Goal: Information Seeking & Learning: Learn about a topic

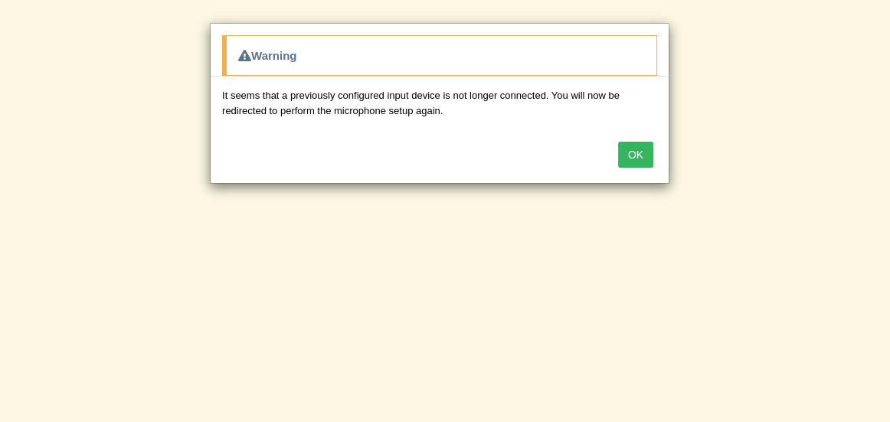
click at [642, 158] on button "OK" at bounding box center [635, 155] width 35 height 26
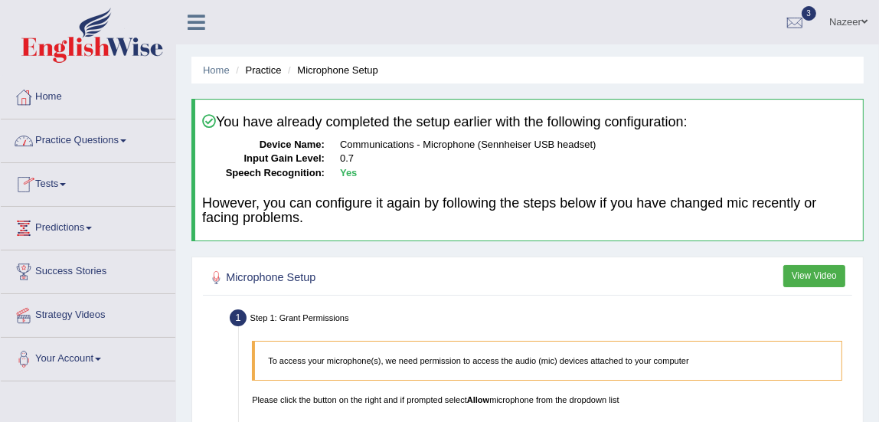
click at [77, 132] on link "Practice Questions" at bounding box center [88, 138] width 175 height 38
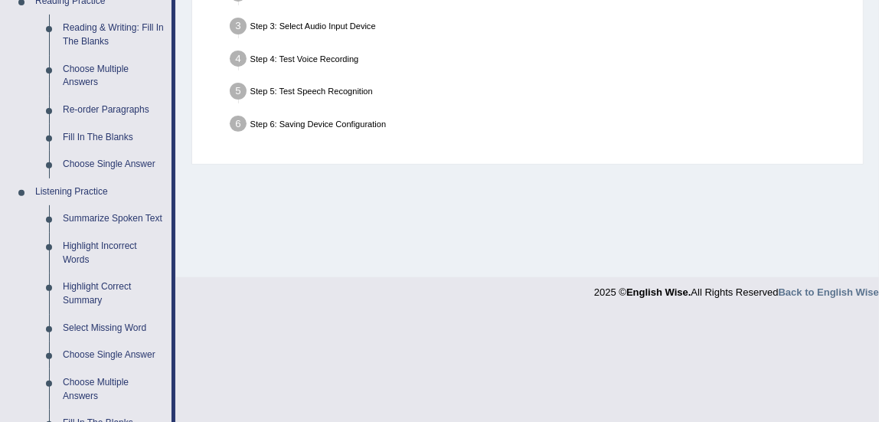
scroll to position [498, 0]
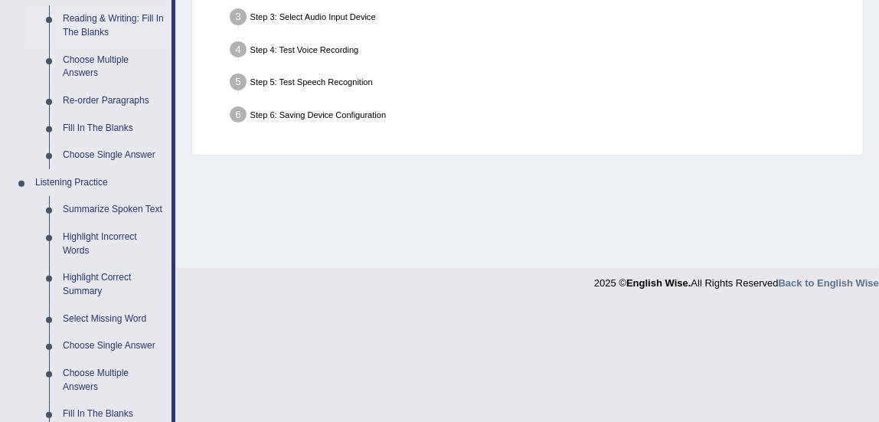
click at [87, 19] on link "Reading & Writing: Fill In The Blanks" at bounding box center [114, 25] width 116 height 41
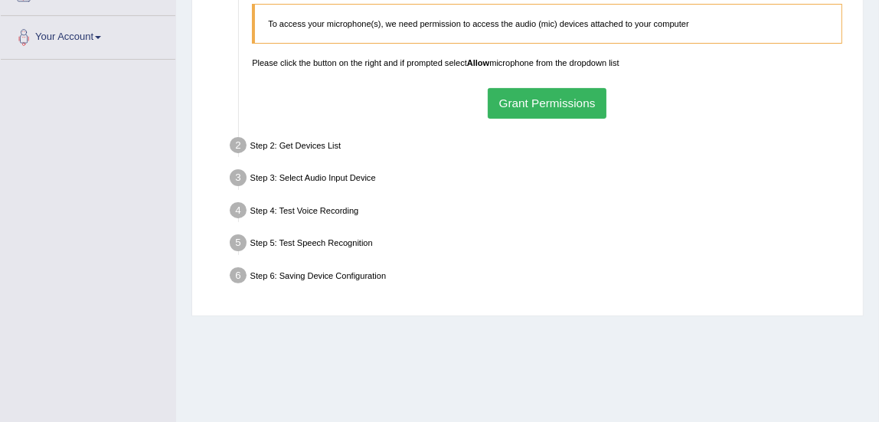
scroll to position [178, 0]
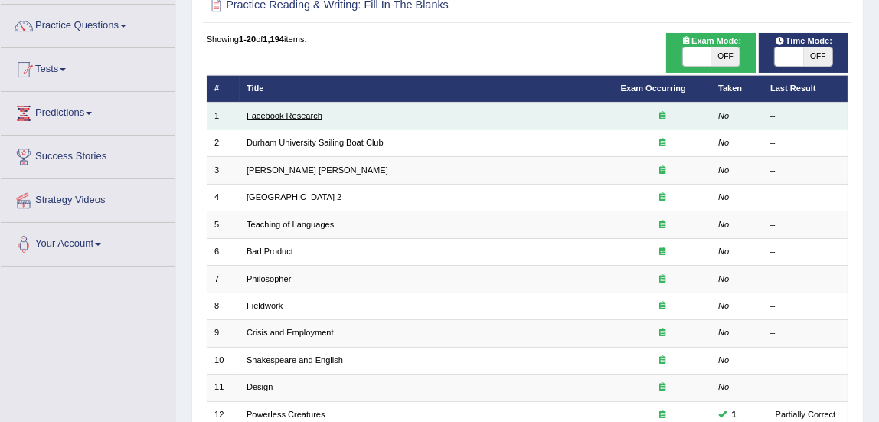
scroll to position [113, 0]
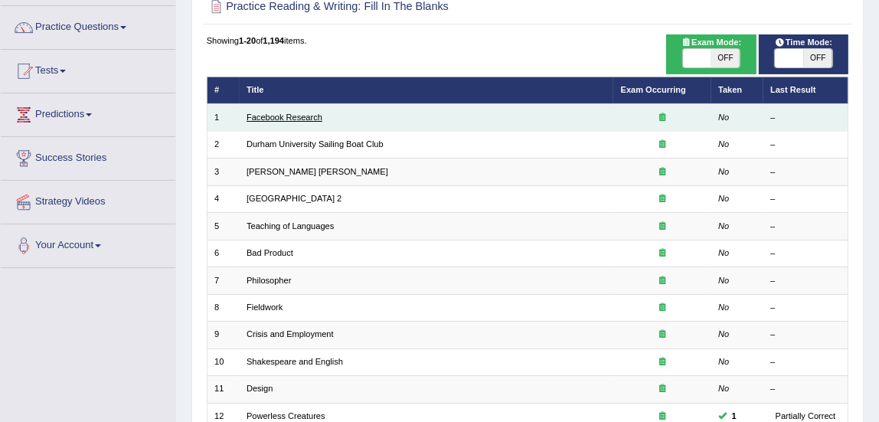
click at [290, 113] on link "Facebook Research" at bounding box center [285, 117] width 76 height 9
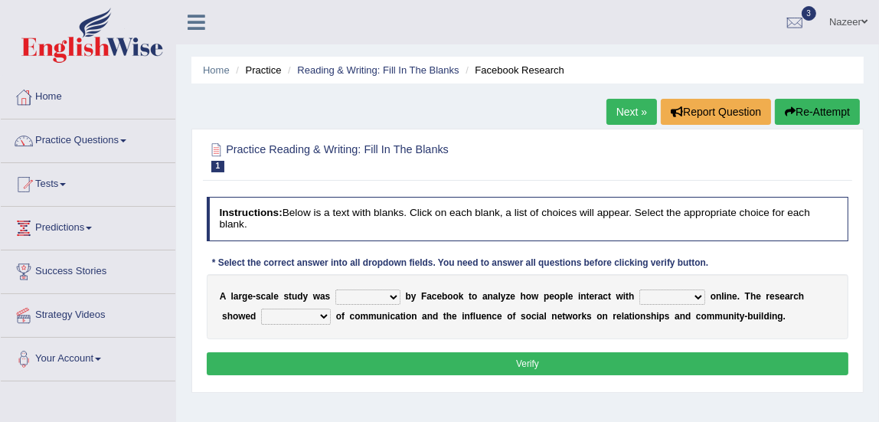
click at [390, 299] on select "surveyed had asked made" at bounding box center [367, 296] width 65 height 15
click at [680, 294] on select "together all each other another" at bounding box center [672, 296] width 66 height 15
select select "each other"
click at [639, 289] on select "together all each other another" at bounding box center [672, 296] width 66 height 15
click at [289, 321] on select "advantages standards fellowships patterns" at bounding box center [296, 316] width 70 height 15
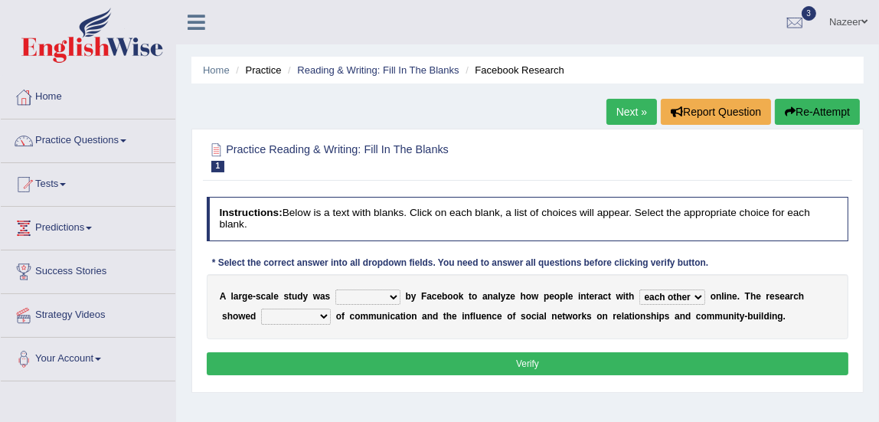
select select "patterns"
click at [261, 309] on select "advantages standards fellowships patterns" at bounding box center [296, 316] width 70 height 15
click at [373, 298] on select "surveyed had asked made" at bounding box center [367, 296] width 65 height 15
select select "surveyed"
click at [335, 289] on select "surveyed had asked made" at bounding box center [367, 296] width 65 height 15
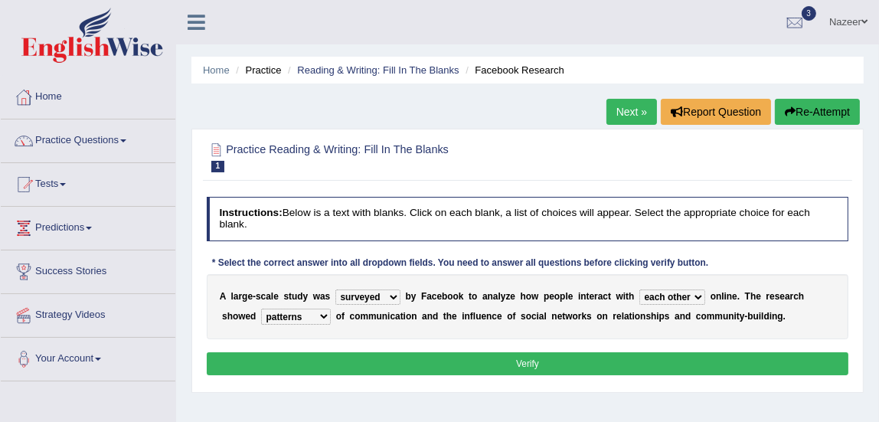
click at [373, 361] on button "Verify" at bounding box center [528, 363] width 642 height 22
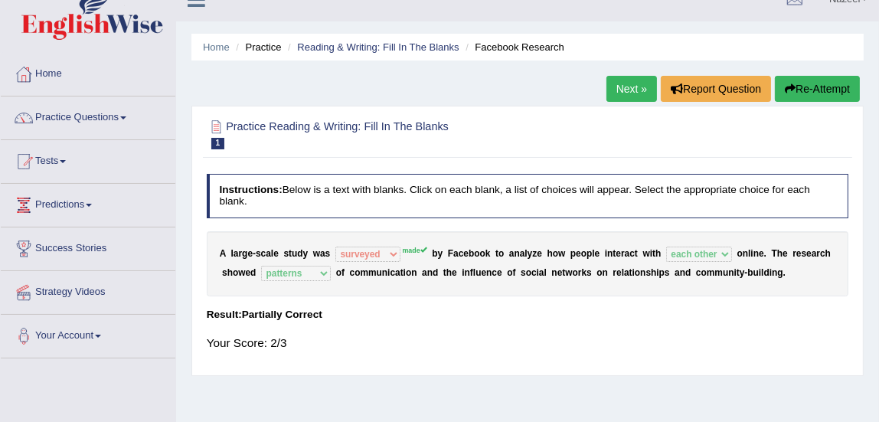
scroll to position [39, 0]
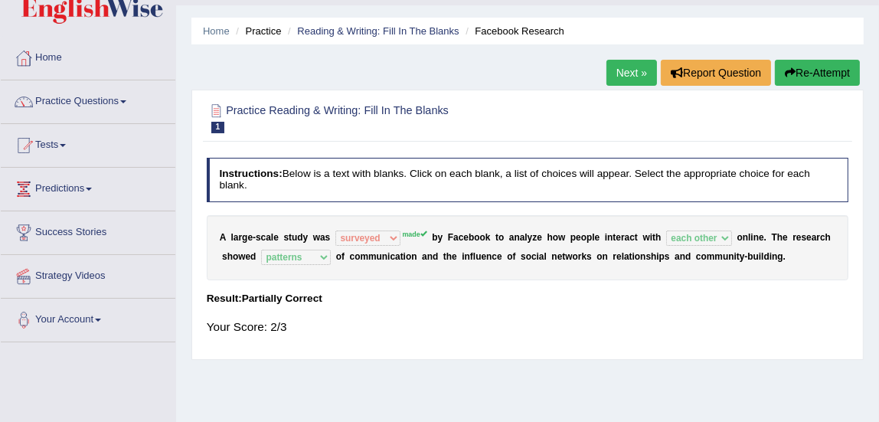
click at [628, 74] on link "Next »" at bounding box center [631, 73] width 51 height 26
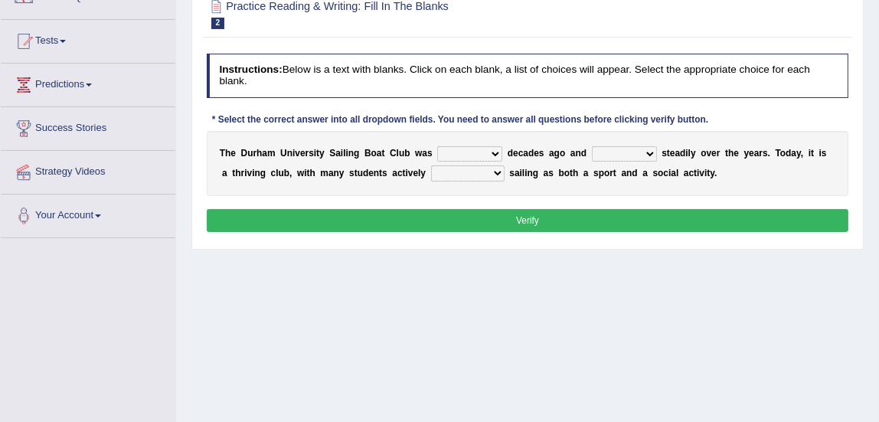
scroll to position [144, 0]
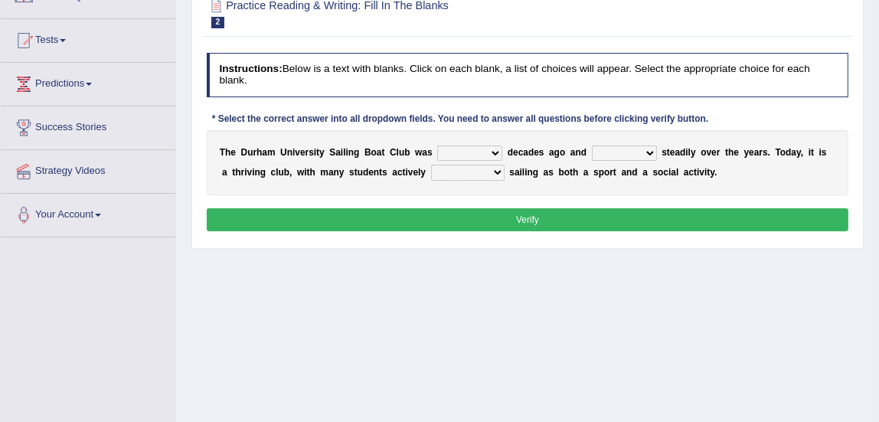
click at [455, 149] on select "found fund founded find" at bounding box center [469, 152] width 65 height 15
select select "found"
click at [437, 145] on select "found fund founded find" at bounding box center [469, 152] width 65 height 15
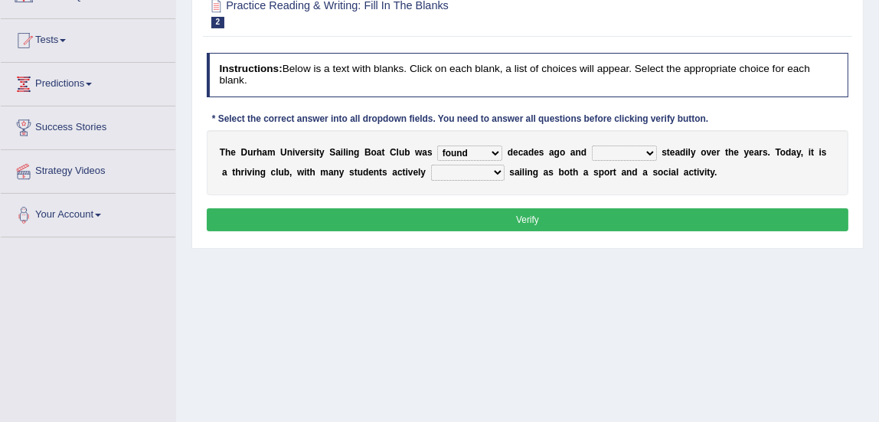
click at [629, 157] on select "grow growing has grown grown" at bounding box center [624, 152] width 65 height 15
select select "growing"
click at [592, 145] on select "grow growing has grown grown" at bounding box center [624, 152] width 65 height 15
click at [466, 173] on select "enjoy enjoyed are enjoying enjoying" at bounding box center [467, 172] width 73 height 15
select select "enjoying"
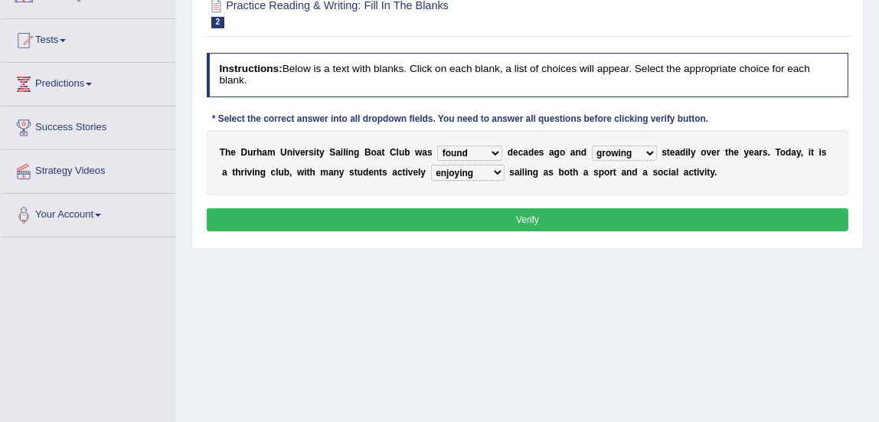
click at [431, 165] on select "enjoy enjoyed are enjoying enjoying" at bounding box center [467, 172] width 73 height 15
click at [490, 217] on button "Verify" at bounding box center [528, 219] width 642 height 22
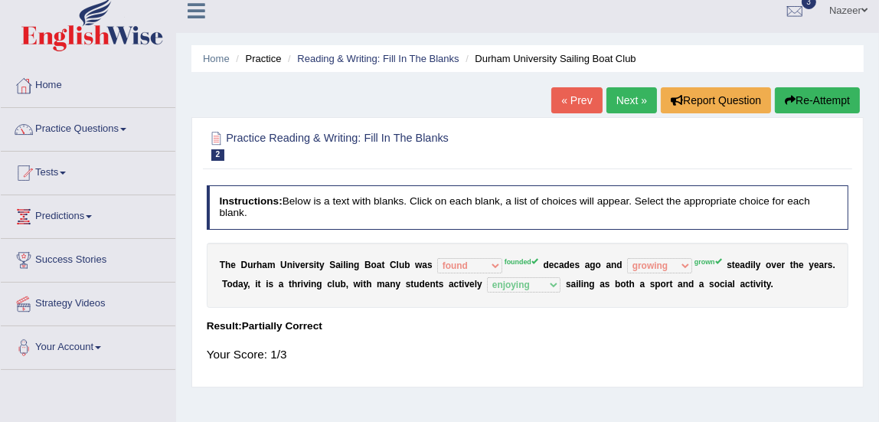
scroll to position [0, 0]
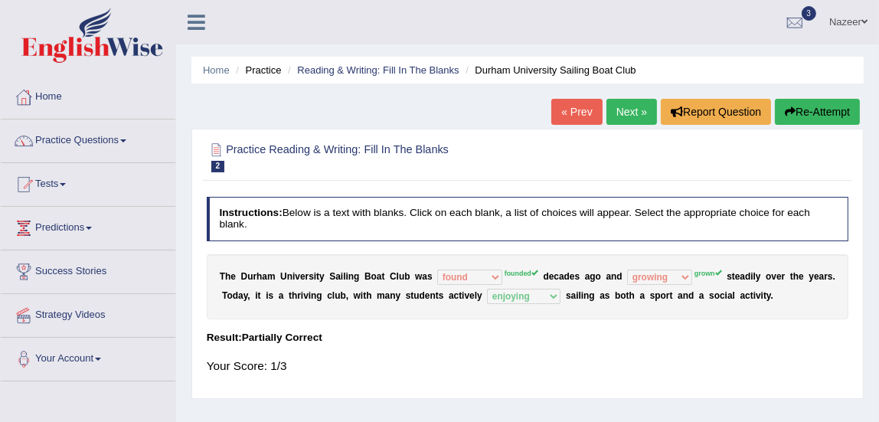
click at [631, 109] on link "Next »" at bounding box center [631, 112] width 51 height 26
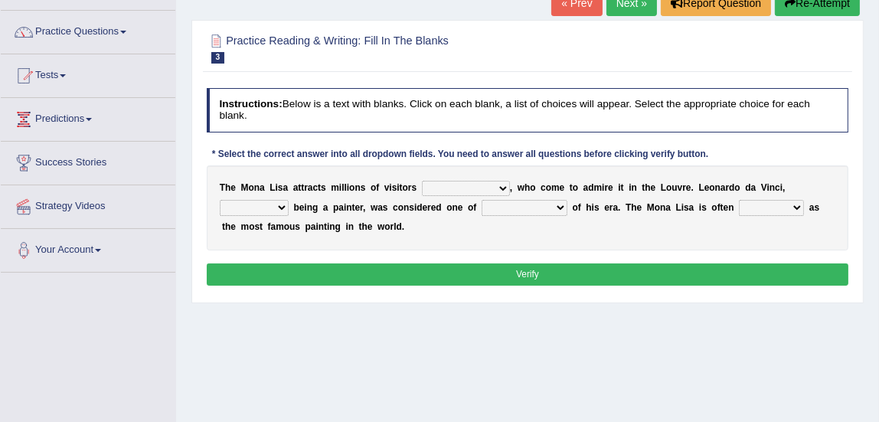
scroll to position [112, 0]
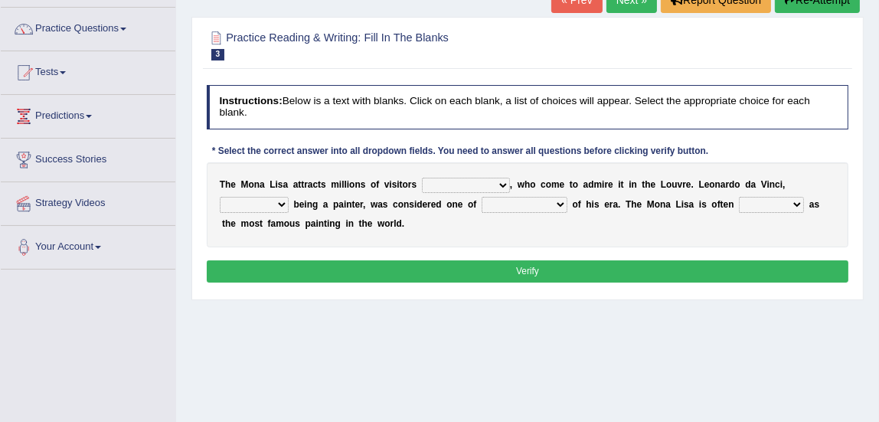
click at [432, 184] on select "around the year the all year all year round per year" at bounding box center [466, 185] width 88 height 15
click at [248, 204] on select "rather than as much as as well as as long as" at bounding box center [254, 204] width 69 height 15
click at [511, 204] on select "better artists artist the better artist the best artists" at bounding box center [525, 204] width 86 height 15
select select "the best artists"
click at [482, 197] on select "better artists artist the better artist the best artists" at bounding box center [525, 204] width 86 height 15
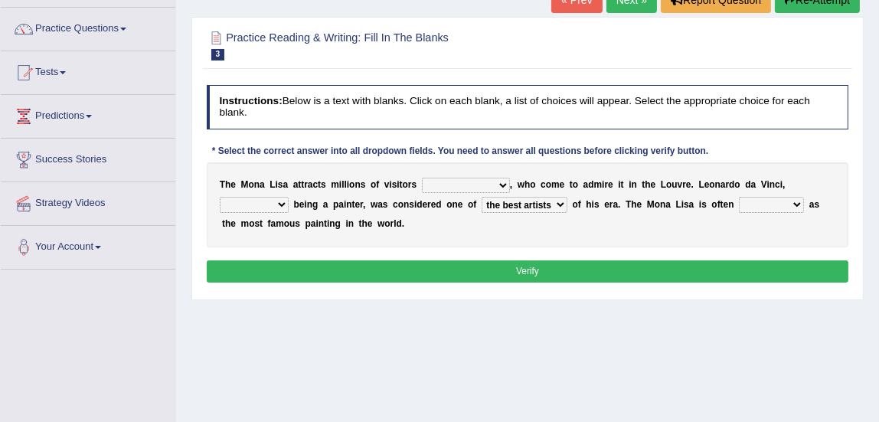
click at [751, 206] on select "classified suggested predicted described" at bounding box center [771, 204] width 65 height 15
click at [459, 178] on select "around the year the all year all year round per year" at bounding box center [466, 185] width 88 height 15
select select "all year round"
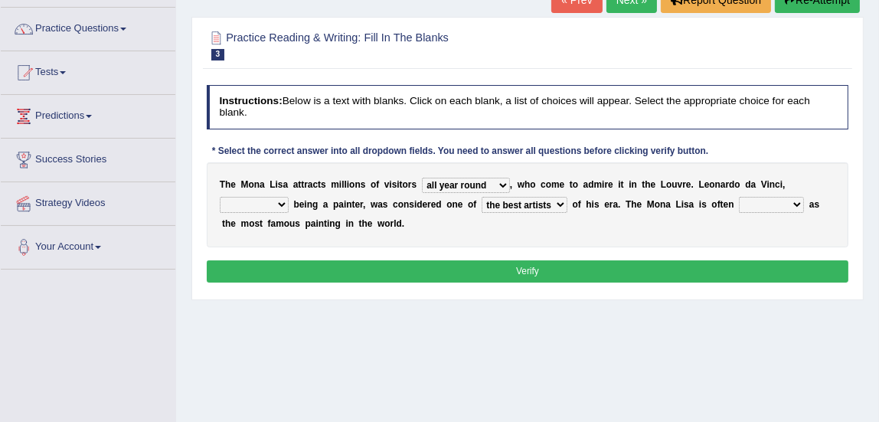
click at [422, 178] on select "around the year the all year all year round per year" at bounding box center [466, 185] width 88 height 15
click at [250, 201] on select "rather than as much as as well as as long as" at bounding box center [254, 204] width 69 height 15
click at [753, 205] on select "classified suggested predicted described" at bounding box center [771, 204] width 65 height 15
click at [739, 197] on select "classified suggested predicted described" at bounding box center [771, 204] width 65 height 15
click at [759, 199] on select "classified suggested predicted described" at bounding box center [771, 204] width 65 height 15
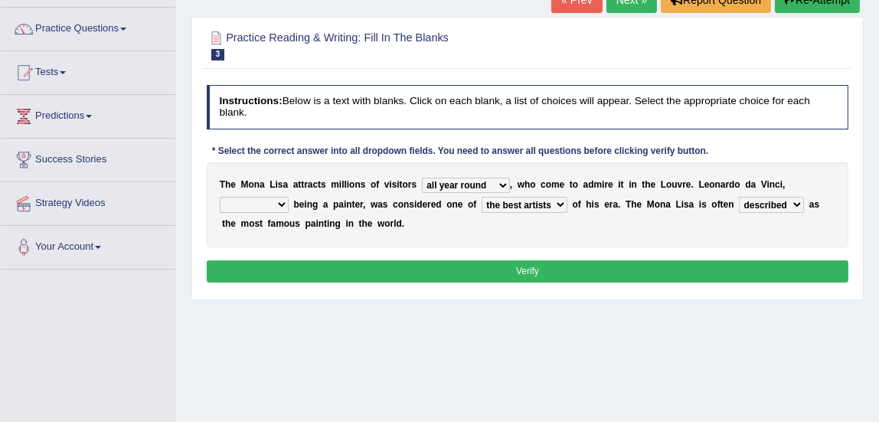
select select "classified"
click at [739, 197] on select "classified suggested predicted described" at bounding box center [771, 204] width 65 height 15
click at [266, 206] on select "rather than as much as as well as as long as" at bounding box center [254, 204] width 69 height 15
select select "as well as"
click at [220, 197] on select "rather than as much as as well as as long as" at bounding box center [254, 204] width 69 height 15
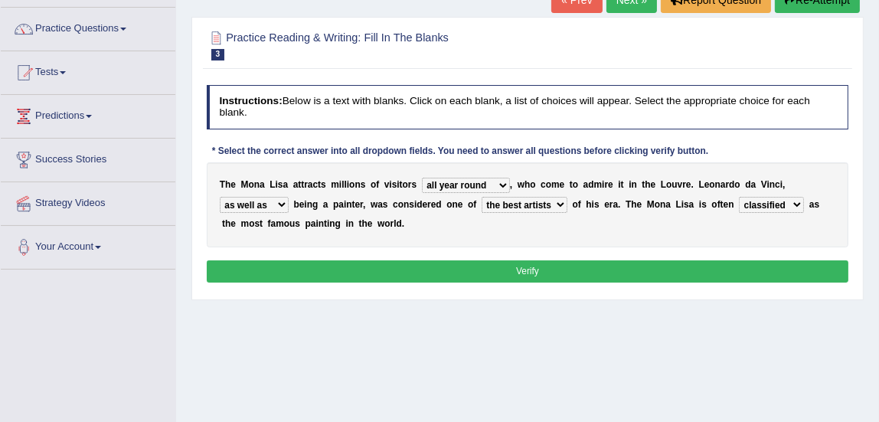
click at [244, 266] on button "Verify" at bounding box center [528, 271] width 642 height 22
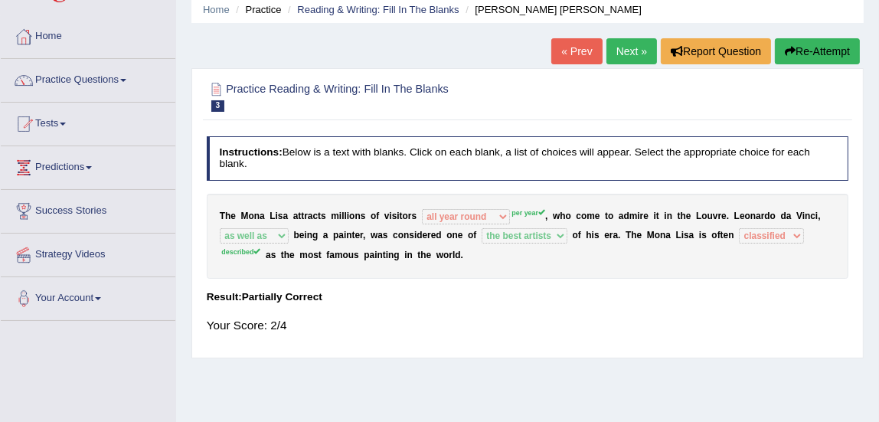
scroll to position [7, 0]
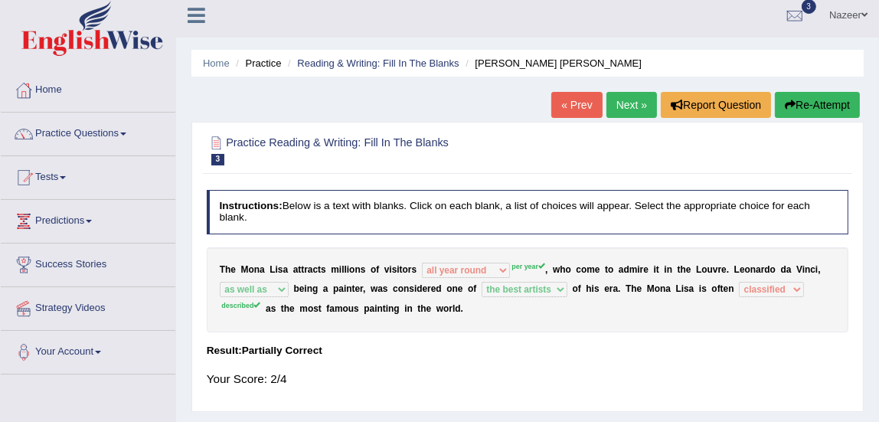
click at [631, 106] on link "Next »" at bounding box center [631, 105] width 51 height 26
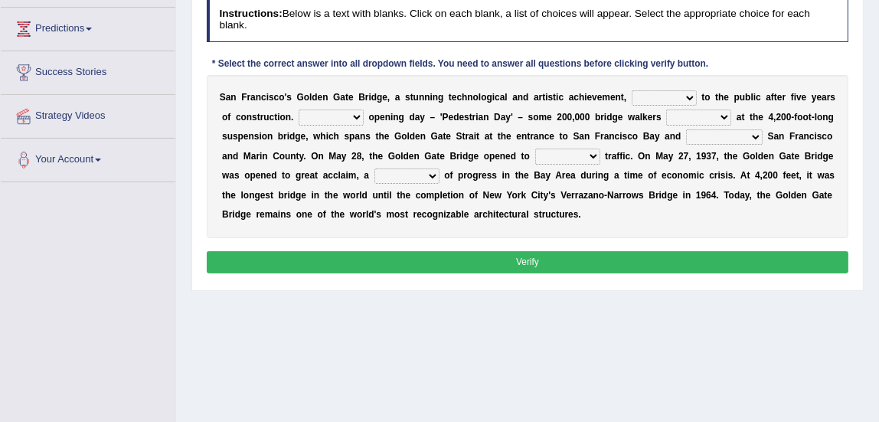
click at [668, 101] on select "opens closes appears equals" at bounding box center [664, 97] width 65 height 15
click at [676, 67] on div "* Select the correct answer into all dropdown fields. You need to answer all qu…" at bounding box center [461, 65] width 508 height 14
click at [338, 116] on select "On During Since When" at bounding box center [331, 116] width 65 height 15
select select "On"
click at [299, 109] on select "On During Since When" at bounding box center [331, 116] width 65 height 15
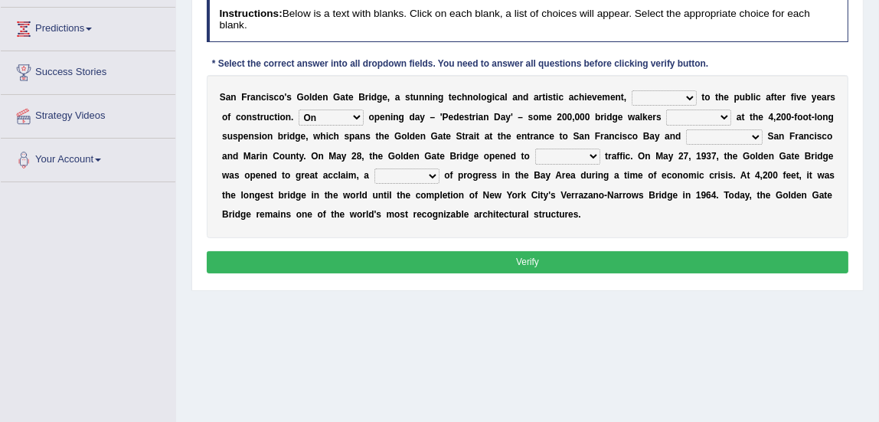
click at [687, 114] on select "stationed looked marveled laughed" at bounding box center [698, 116] width 65 height 15
click at [740, 294] on div "Home Practice Reading & Writing: Fill In The Blanks [GEOGRAPHIC_DATA] 2 « Prev …" at bounding box center [527, 184] width 703 height 766
click at [704, 137] on select "separates connects channels differentiates" at bounding box center [724, 136] width 77 height 15
click at [547, 152] on select "aquatic vehicular airborne watertight" at bounding box center [567, 156] width 65 height 15
select select "vehicular"
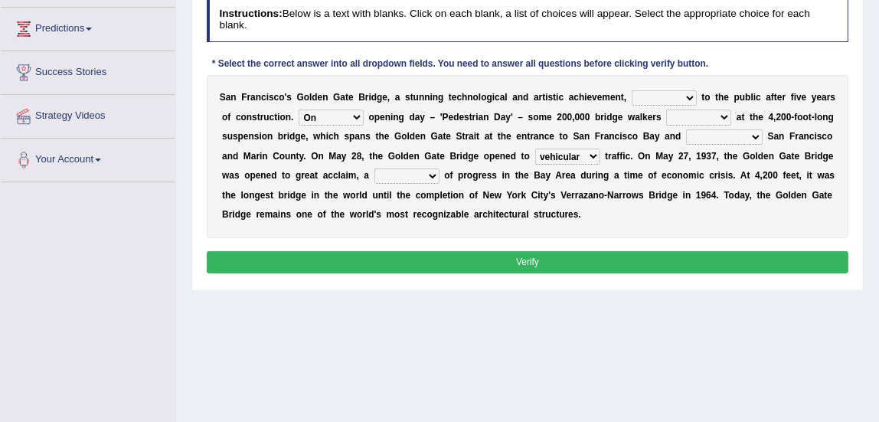
click at [535, 149] on select "aquatic vehicular airborne watertight" at bounding box center [567, 156] width 65 height 15
click at [387, 175] on select "denial symbol technique yield" at bounding box center [406, 175] width 65 height 15
select select "symbol"
click at [374, 168] on select "denial symbol technique yield" at bounding box center [406, 175] width 65 height 15
click at [648, 92] on select "opens closes appears equals" at bounding box center [664, 97] width 65 height 15
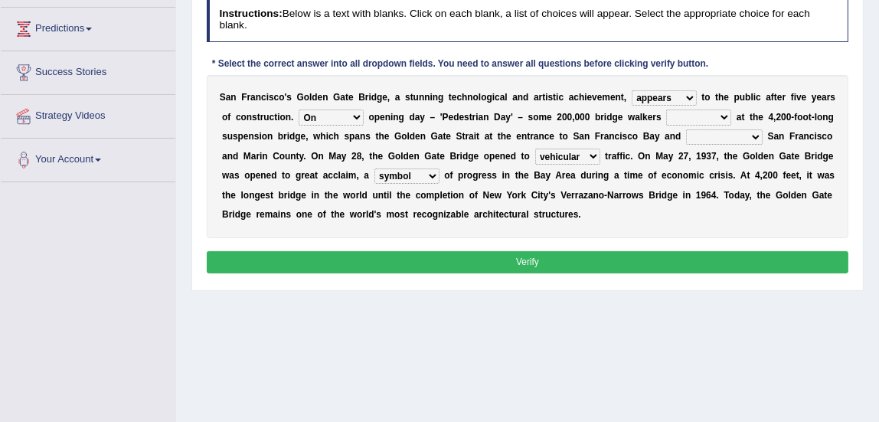
click at [632, 90] on select "opens closes appears equals" at bounding box center [664, 97] width 65 height 15
click at [326, 116] on select "On During Since When" at bounding box center [331, 116] width 65 height 15
click at [684, 114] on select "stationed looked marveled laughed" at bounding box center [698, 116] width 65 height 15
click at [650, 99] on select "opens closes appears equals" at bounding box center [664, 97] width 65 height 15
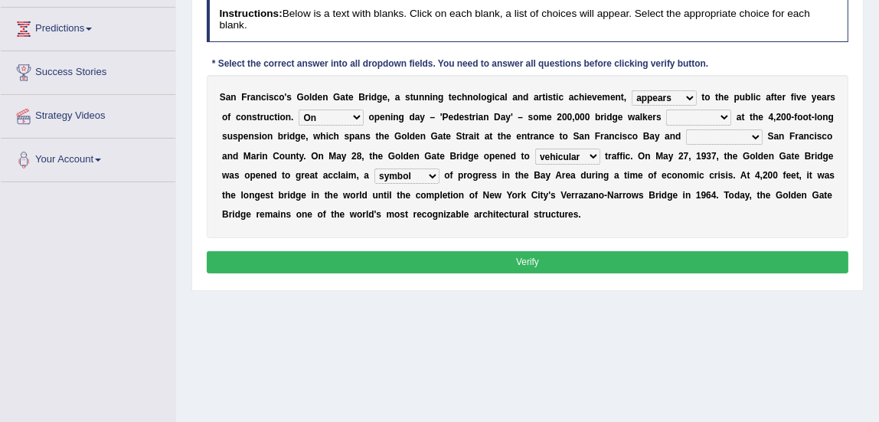
select select "opens"
click at [632, 90] on select "opens closes appears equals" at bounding box center [664, 97] width 65 height 15
click at [325, 116] on select "On During Since When" at bounding box center [331, 116] width 65 height 15
select select "During"
click at [299, 109] on select "On During Since When" at bounding box center [331, 116] width 65 height 15
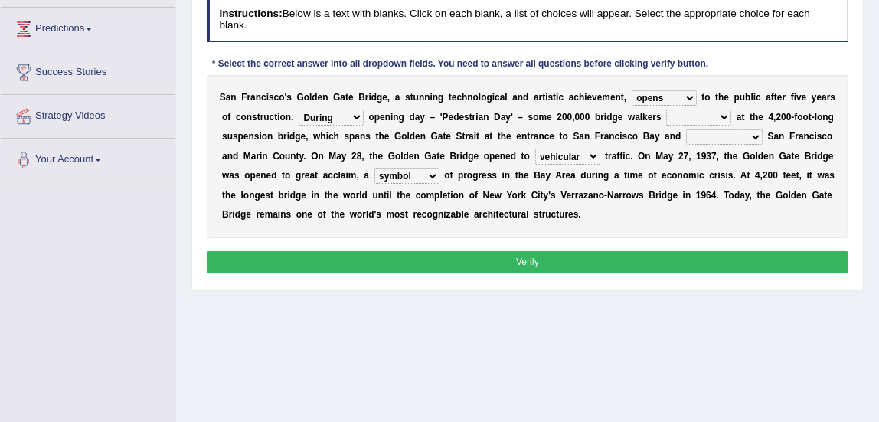
click at [686, 119] on select "stationed looked marveled laughed" at bounding box center [698, 116] width 65 height 15
select select "stationed"
click at [666, 109] on select "stationed looked marveled laughed" at bounding box center [698, 116] width 65 height 15
click at [722, 142] on select "separates connects channels differentiates" at bounding box center [724, 136] width 77 height 15
select select "connects"
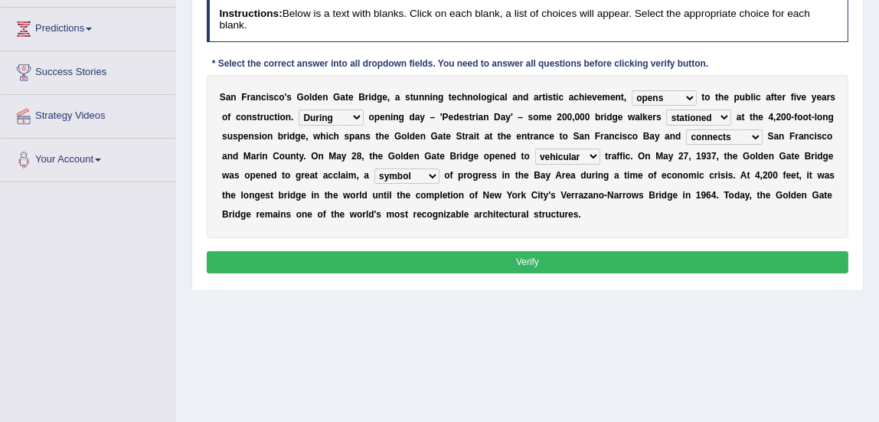
click at [686, 129] on select "separates connects channels differentiates" at bounding box center [724, 136] width 77 height 15
click at [344, 112] on select "On During Since When" at bounding box center [331, 116] width 65 height 15
select select "On"
click at [299, 109] on select "On During Since When" at bounding box center [331, 116] width 65 height 15
click at [322, 148] on div "S a n F r a n c i s c o ' s G o l d e n G a t e B r i d g e , a s t u n n i n g…" at bounding box center [528, 156] width 642 height 163
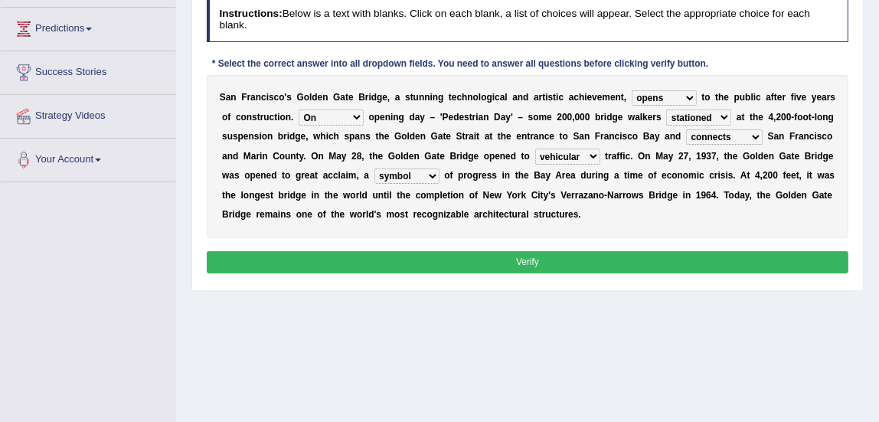
click at [308, 265] on button "Verify" at bounding box center [528, 262] width 642 height 22
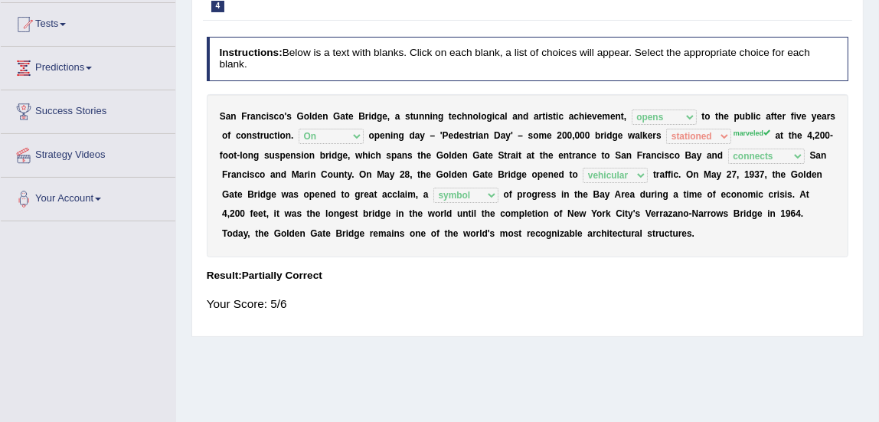
scroll to position [69, 0]
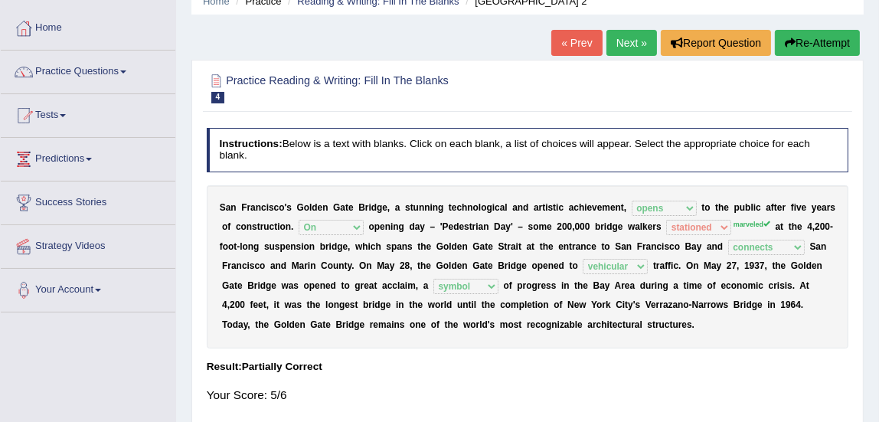
click at [632, 53] on link "Next »" at bounding box center [631, 43] width 51 height 26
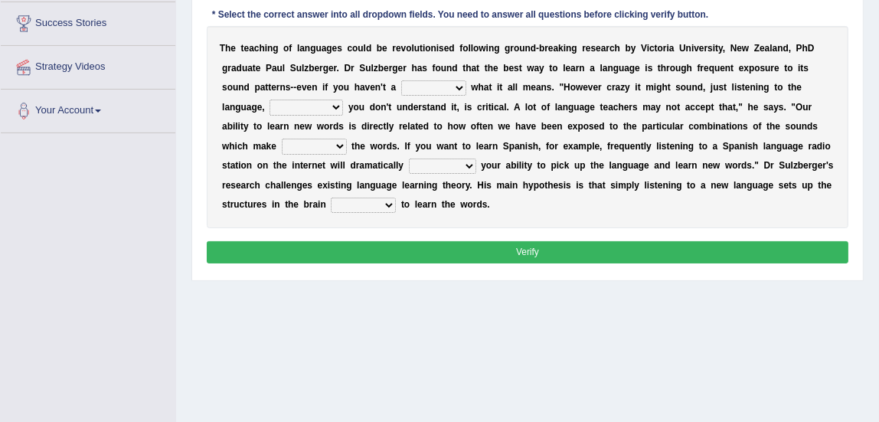
click at [419, 87] on select "dew claw clue due" at bounding box center [433, 87] width 65 height 15
select select "clue"
click at [401, 80] on select "dew claw clue due" at bounding box center [433, 87] width 65 height 15
click at [305, 113] on select "but also all together even though if so" at bounding box center [305, 107] width 73 height 15
select select "even though"
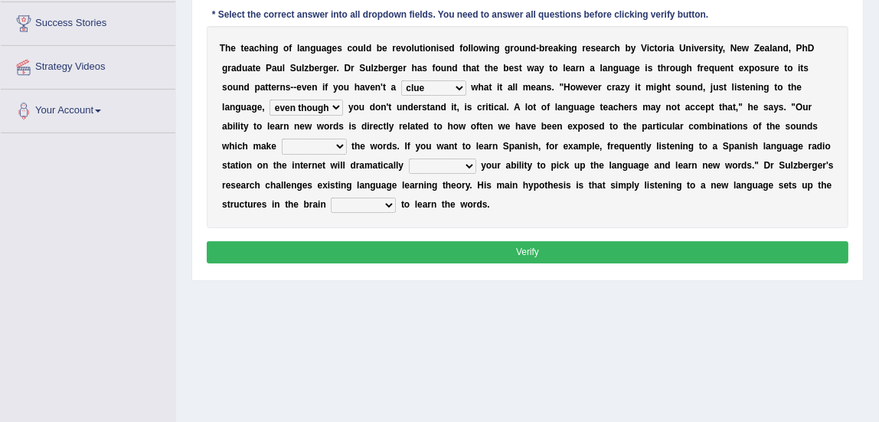
click at [269, 100] on select "but also all together even though if so" at bounding box center [305, 107] width 73 height 15
click at [291, 145] on select "down up of on" at bounding box center [314, 146] width 65 height 15
click at [425, 312] on div "Home Practice Reading & Writing: Fill In The Blanks Teaching of Languages « Pre…" at bounding box center [527, 135] width 703 height 766
click at [433, 170] on select "evaluate exaggerate describe boost" at bounding box center [442, 165] width 67 height 15
select select "boost"
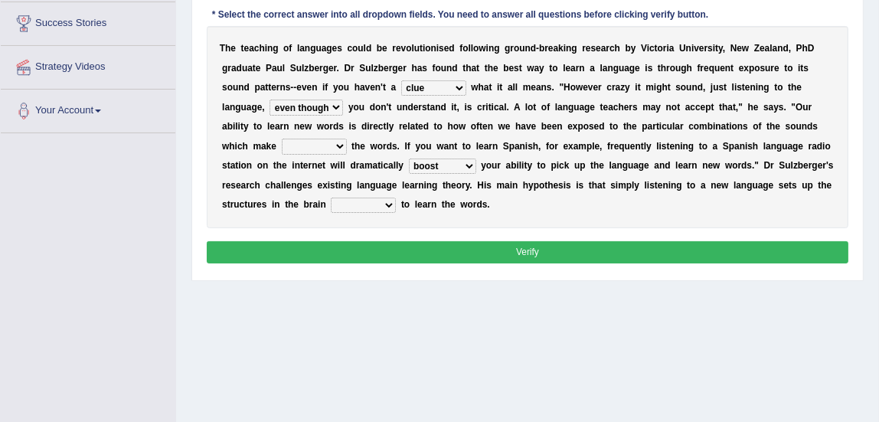
click at [409, 158] on select "evaluate exaggerate describe boost" at bounding box center [442, 165] width 67 height 15
click at [344, 206] on select "requiring required directed to require" at bounding box center [363, 205] width 65 height 15
click at [299, 145] on select "down up of on" at bounding box center [314, 146] width 65 height 15
select select "up"
click at [282, 139] on select "down up of on" at bounding box center [314, 146] width 65 height 15
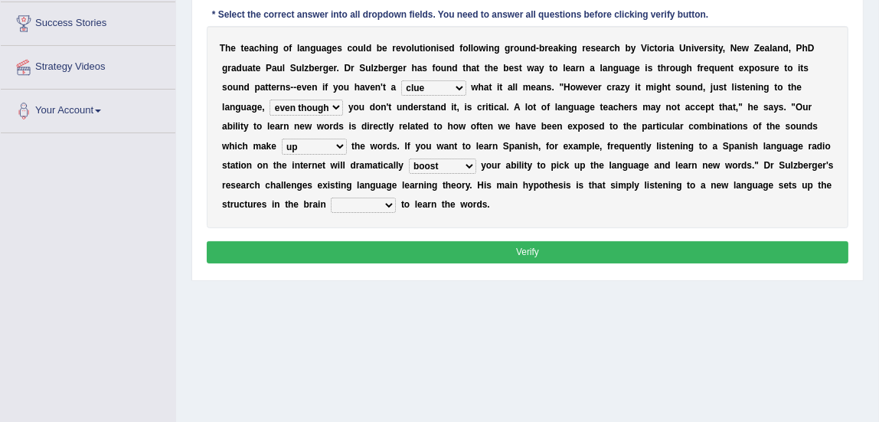
click at [354, 204] on select "requiring required directed to require" at bounding box center [363, 205] width 65 height 15
select select "required"
click at [331, 198] on select "requiring required directed to require" at bounding box center [363, 205] width 65 height 15
click at [364, 265] on div "Instructions: Below is a text with blanks. Click on each blank, a list of choic…" at bounding box center [527, 108] width 648 height 331
click at [363, 258] on button "Verify" at bounding box center [528, 252] width 642 height 22
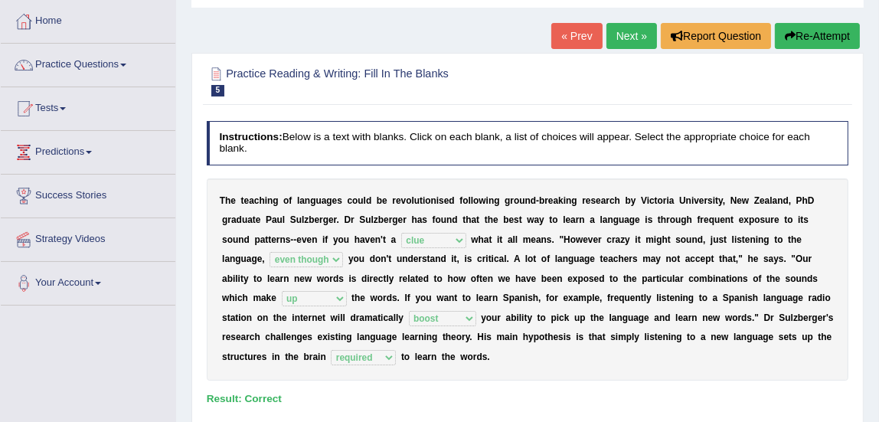
scroll to position [75, 0]
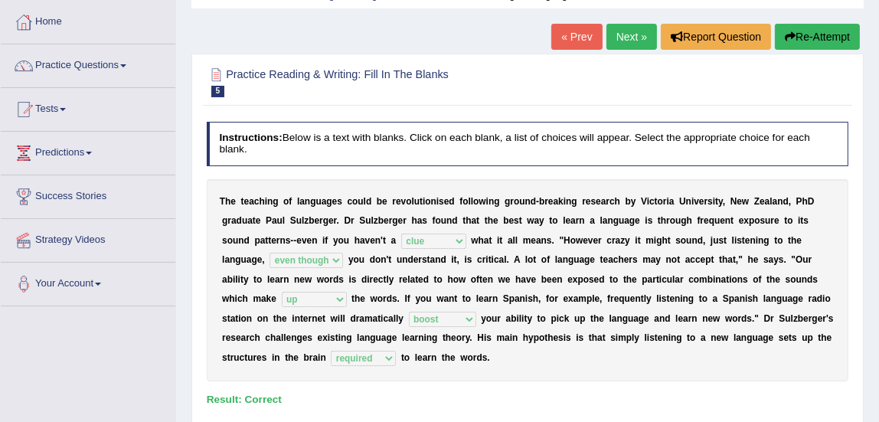
click at [625, 45] on link "Next »" at bounding box center [631, 37] width 51 height 26
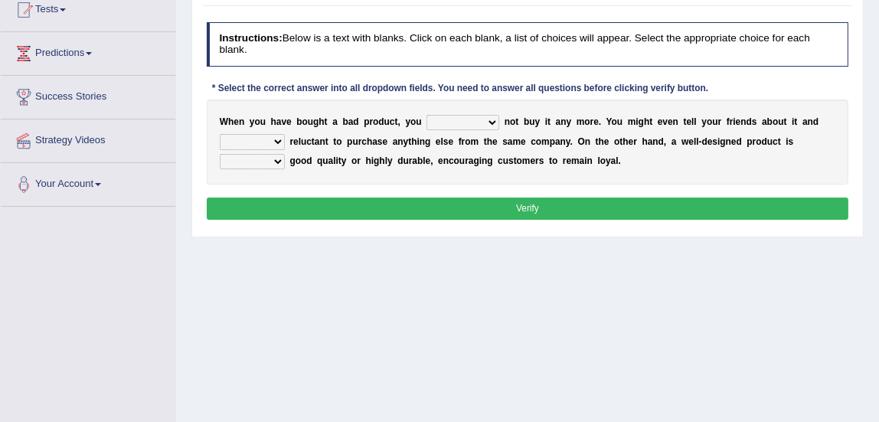
click at [442, 120] on select "would have should have should" at bounding box center [462, 122] width 73 height 15
click at [246, 142] on select "is are be being" at bounding box center [252, 141] width 65 height 15
click at [508, 268] on div "Home Practice Reading & Writing: Fill In The Blanks Bad Product « Prev Next » R…" at bounding box center [527, 208] width 703 height 766
click at [256, 165] on select "both also neither either" at bounding box center [252, 161] width 65 height 15
select select "either"
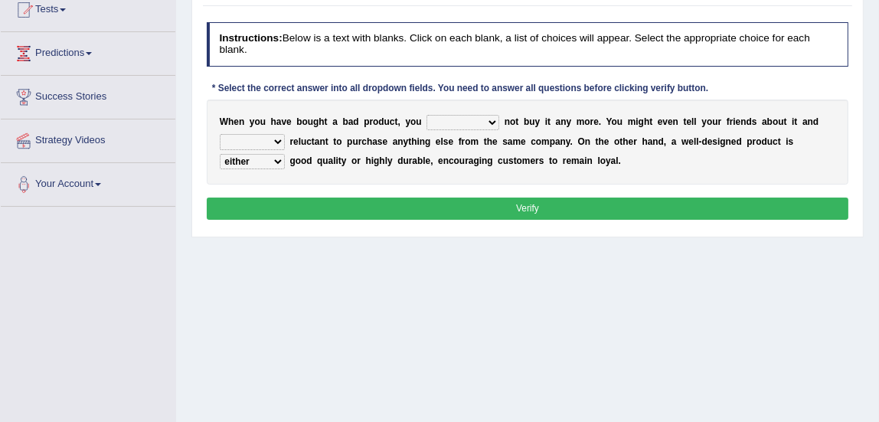
click at [220, 154] on select "both also neither either" at bounding box center [252, 161] width 65 height 15
click at [450, 122] on select "would have should have should" at bounding box center [462, 122] width 73 height 15
select select "should"
click at [426, 115] on select "would have should have should" at bounding box center [462, 122] width 73 height 15
click at [248, 144] on select "is are be being" at bounding box center [252, 141] width 65 height 15
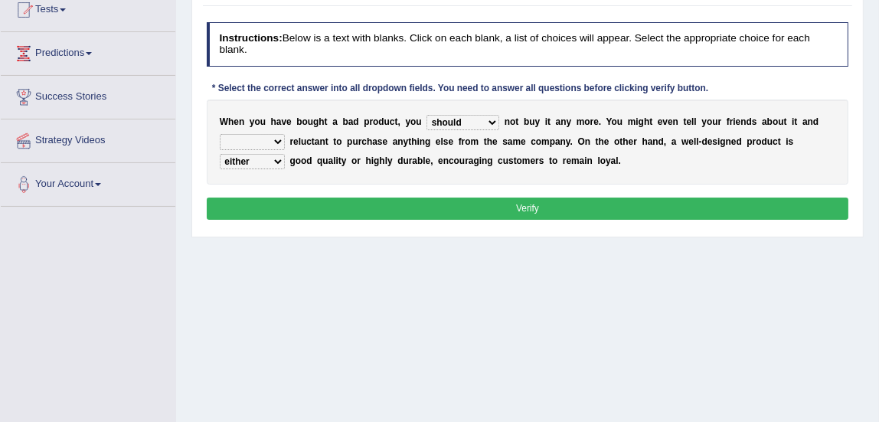
select select "are"
click at [220, 134] on select "is are be being" at bounding box center [252, 141] width 65 height 15
click at [287, 201] on button "Verify" at bounding box center [528, 209] width 642 height 22
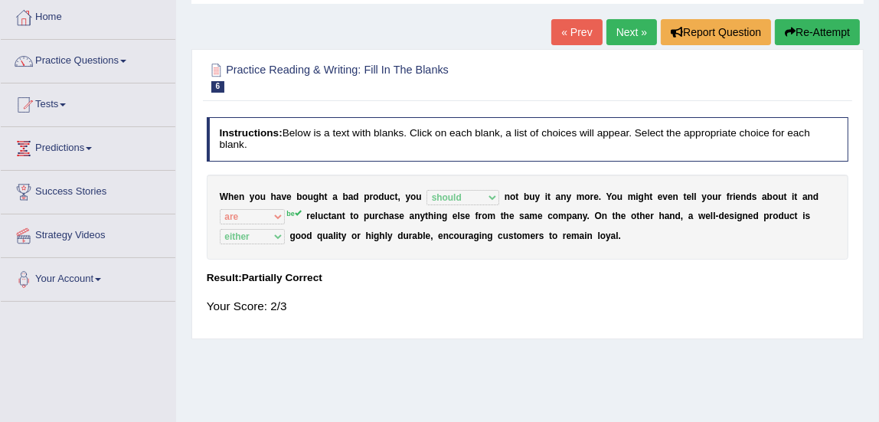
scroll to position [46, 0]
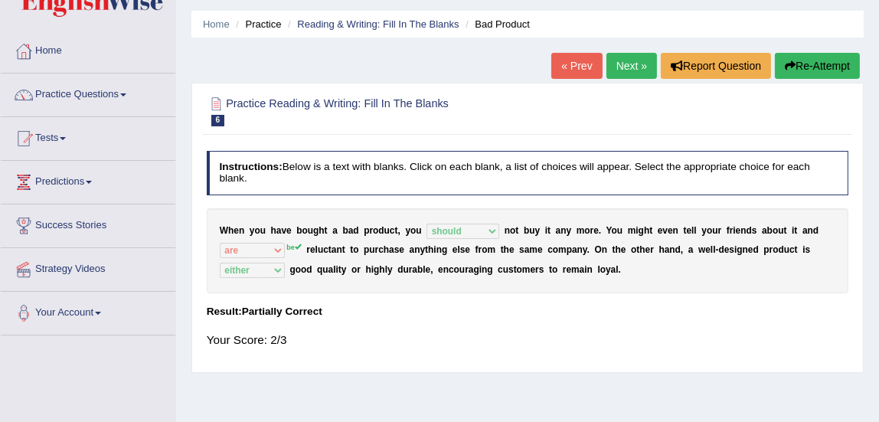
click at [628, 63] on link "Next »" at bounding box center [631, 66] width 51 height 26
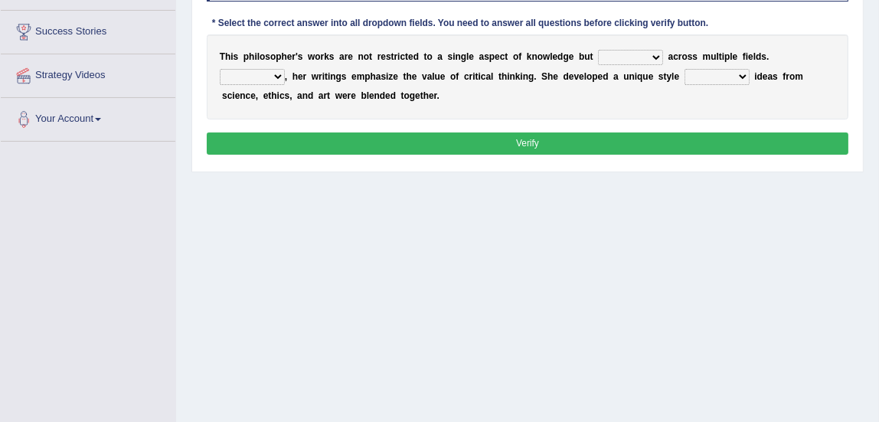
click at [606, 63] on select "constrain contain assemble extend" at bounding box center [630, 57] width 65 height 15
select select "extend"
click at [598, 50] on select "constrain contain assemble extend" at bounding box center [630, 57] width 65 height 15
click at [263, 79] on select "Rather So Moreover Likely" at bounding box center [252, 76] width 65 height 15
select select "Moreover"
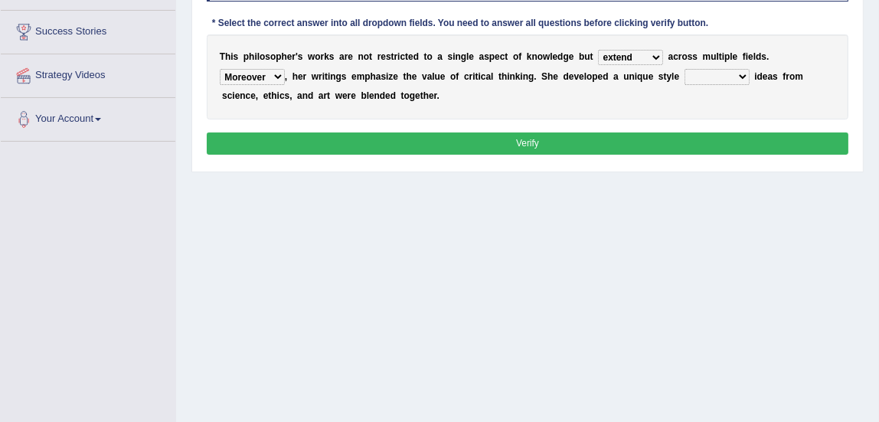
click at [220, 69] on select "Rather So Moreover Likely" at bounding box center [252, 76] width 65 height 15
click at [703, 76] on select "in that that which in which" at bounding box center [716, 76] width 65 height 15
select select "in which"
click at [684, 69] on select "in that that which in which" at bounding box center [716, 76] width 65 height 15
click at [642, 145] on button "Verify" at bounding box center [528, 143] width 642 height 22
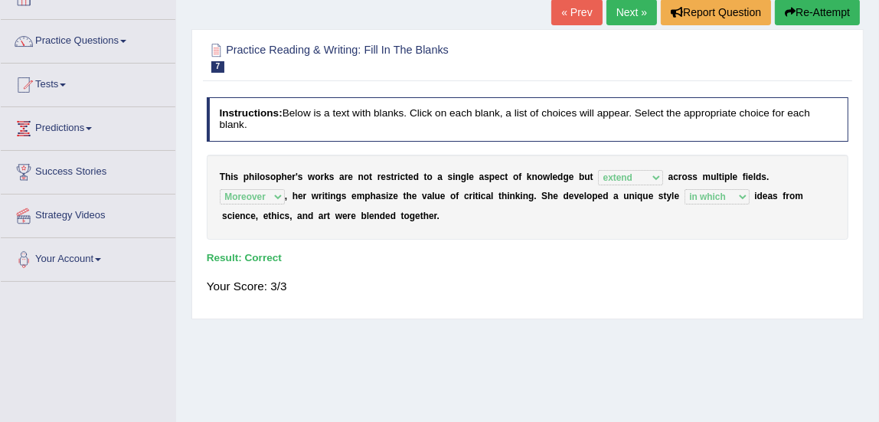
scroll to position [96, 0]
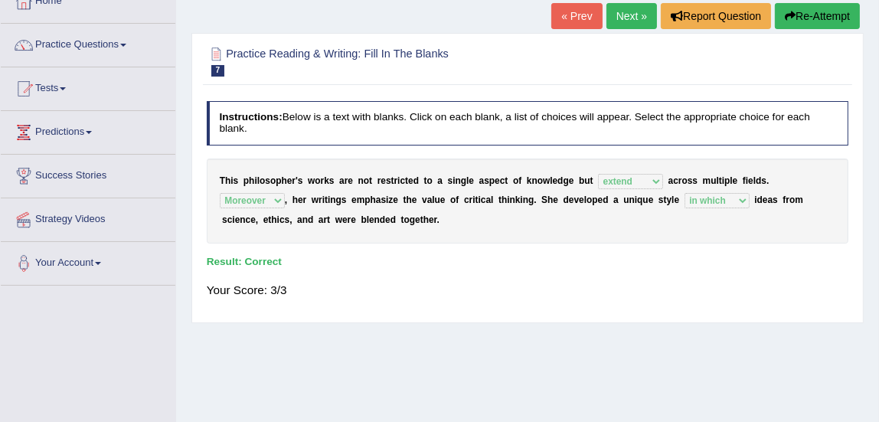
click at [616, 11] on link "Next »" at bounding box center [631, 16] width 51 height 26
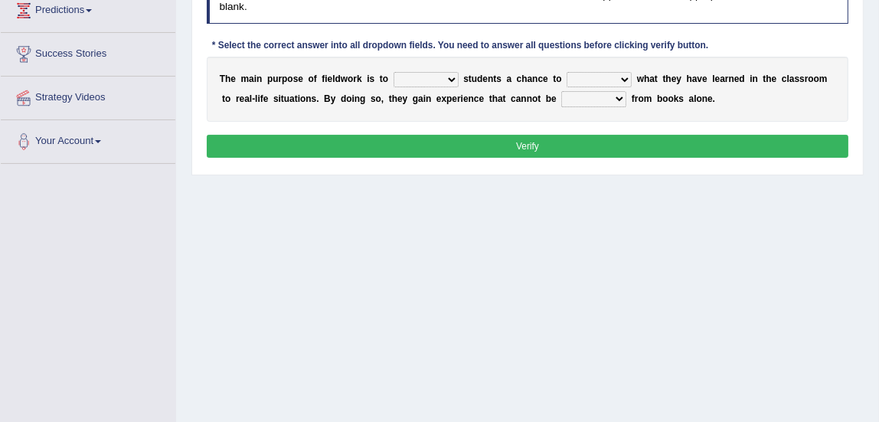
click at [403, 77] on select "resemble stow rave offer" at bounding box center [425, 79] width 65 height 15
click at [605, 81] on select "compare align apply dismount" at bounding box center [599, 79] width 65 height 15
click at [433, 81] on select "resemble stow rave offer" at bounding box center [425, 79] width 65 height 15
select select "offer"
click at [393, 72] on select "resemble stow rave offer" at bounding box center [425, 79] width 65 height 15
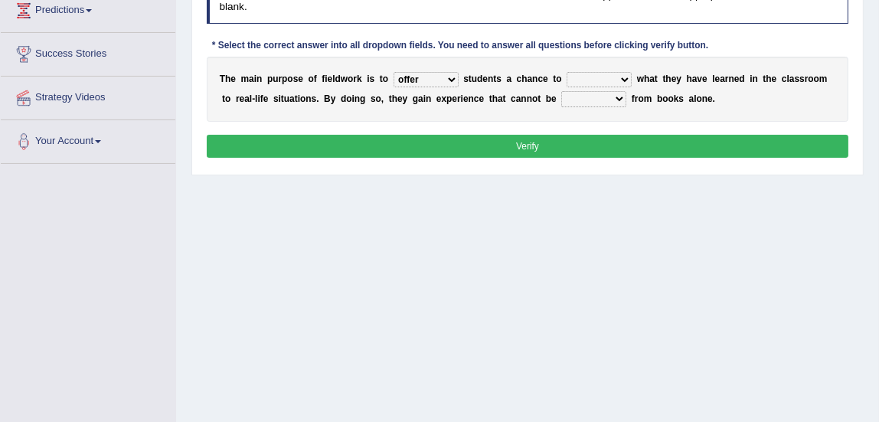
click at [581, 81] on select "compare align apply dismount" at bounding box center [599, 79] width 65 height 15
select select "apply"
click at [567, 72] on select "compare align apply dismount" at bounding box center [599, 79] width 65 height 15
click at [580, 98] on select "originated prepared obtained touted" at bounding box center [593, 98] width 65 height 15
select select "touted"
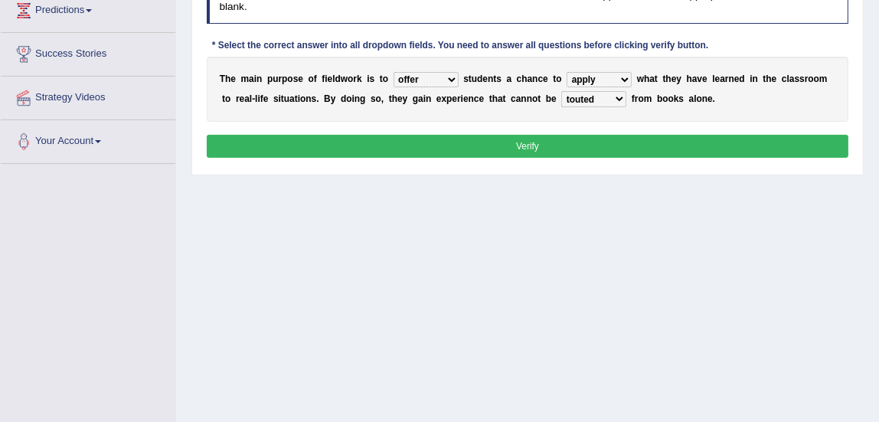
click at [561, 91] on select "originated prepared obtained touted" at bounding box center [593, 98] width 65 height 15
click at [514, 144] on button "Verify" at bounding box center [528, 146] width 642 height 22
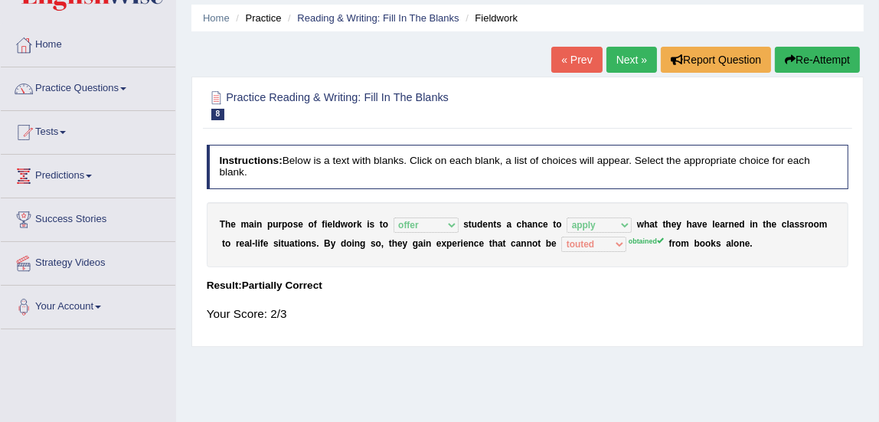
scroll to position [51, 0]
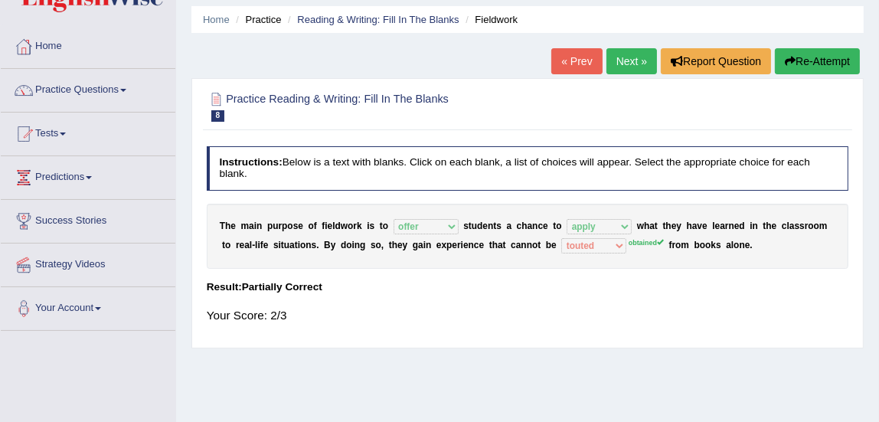
click at [622, 54] on link "Next »" at bounding box center [631, 61] width 51 height 26
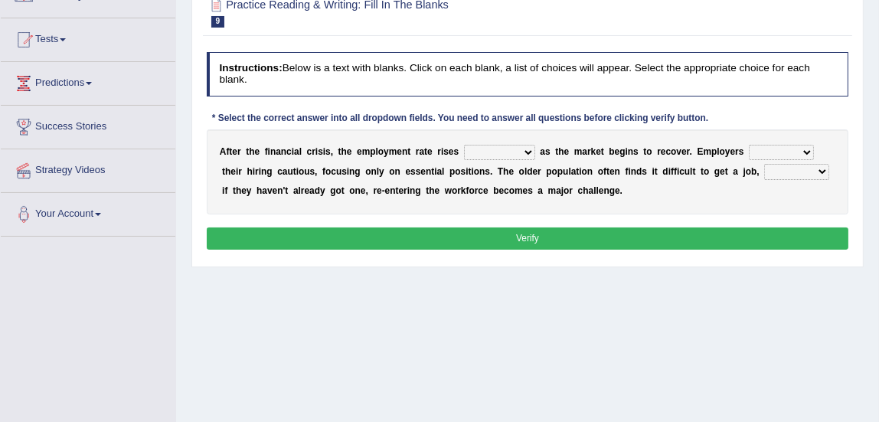
scroll to position [150, 0]
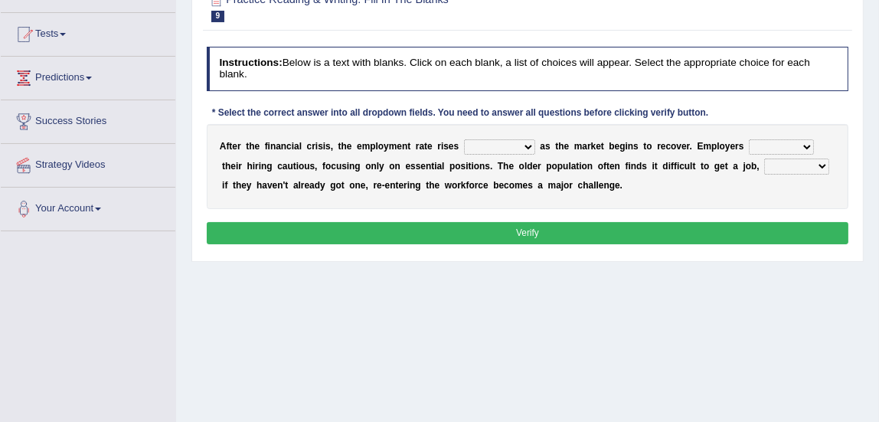
click at [504, 146] on select "normally conversely strenuously sharply" at bounding box center [499, 146] width 71 height 15
click at [464, 139] on select "normally conversely strenuously sharply" at bounding box center [499, 146] width 71 height 15
click at [767, 150] on select "keeping kept keep are kept" at bounding box center [781, 146] width 65 height 15
click at [495, 149] on select "normally conversely strenuously sharply" at bounding box center [499, 146] width 71 height 15
click at [625, 288] on div "Home Practice Reading & Writing: Fill In The Blanks Crisis and Employment « Pre…" at bounding box center [527, 233] width 703 height 766
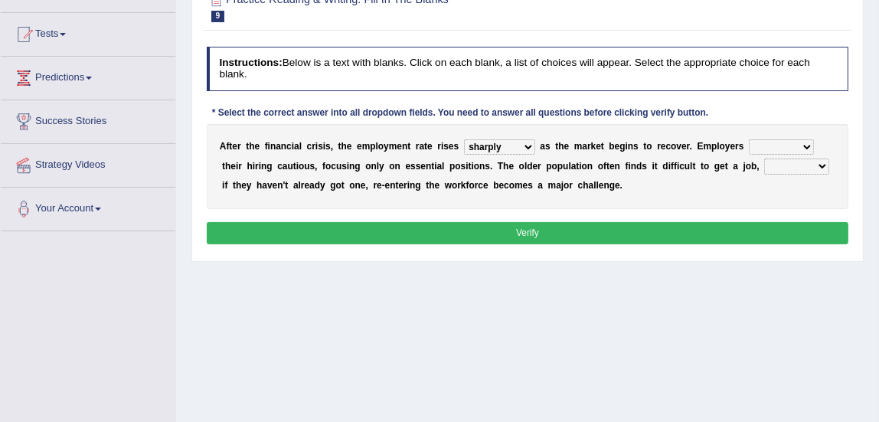
click at [751, 148] on select "keeping kept keep are kept" at bounding box center [781, 146] width 65 height 15
click at [491, 149] on select "normally conversely strenuously sharply" at bounding box center [499, 146] width 71 height 15
select select "strenuously"
click at [464, 139] on select "normally conversely strenuously sharply" at bounding box center [499, 146] width 71 height 15
click at [778, 145] on select "keeping kept keep are kept" at bounding box center [781, 146] width 65 height 15
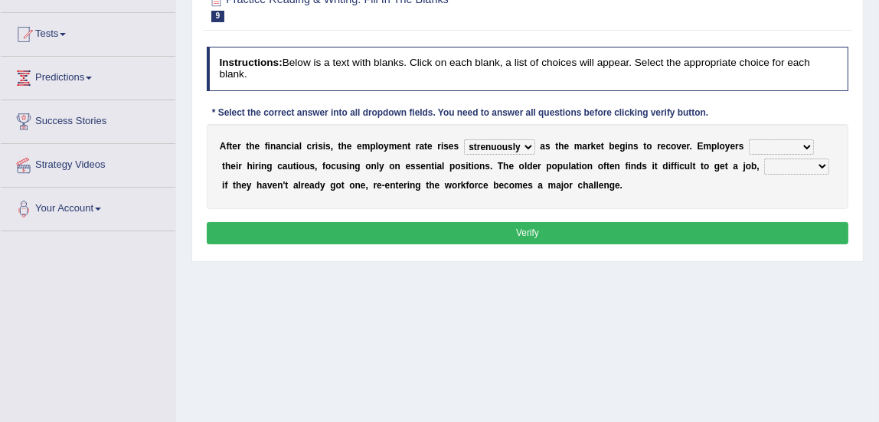
click at [643, 293] on div "Home Practice Reading & Writing: Fill In The Blanks Crisis and Employment « Pre…" at bounding box center [527, 233] width 703 height 766
click at [795, 166] on select "although while then because" at bounding box center [796, 165] width 65 height 15
select select "because"
click at [764, 158] on select "although while then because" at bounding box center [796, 165] width 65 height 15
click at [758, 145] on select "keeping kept keep are kept" at bounding box center [781, 146] width 65 height 15
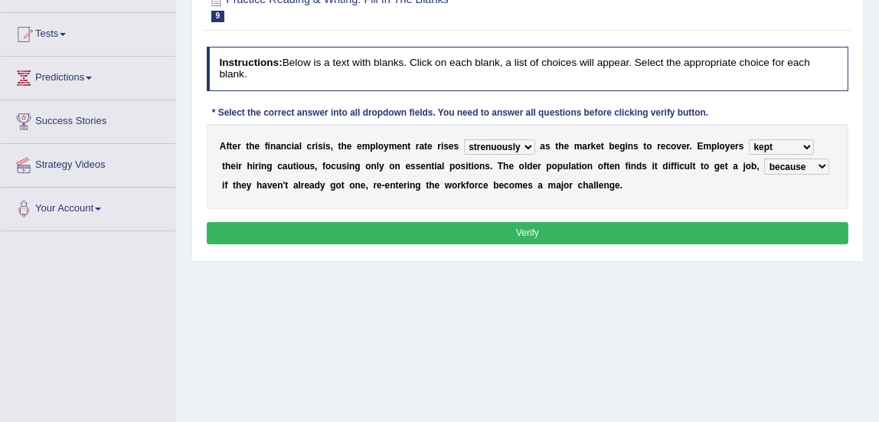
click at [749, 139] on select "keeping kept keep are kept" at bounding box center [781, 146] width 65 height 15
click at [772, 149] on select "keeping kept keep are kept" at bounding box center [781, 146] width 65 height 15
click at [749, 139] on select "keeping kept keep are kept" at bounding box center [781, 146] width 65 height 15
click at [768, 146] on select "keeping kept keep are kept" at bounding box center [781, 146] width 65 height 15
click at [749, 139] on select "keeping kept keep are kept" at bounding box center [781, 146] width 65 height 15
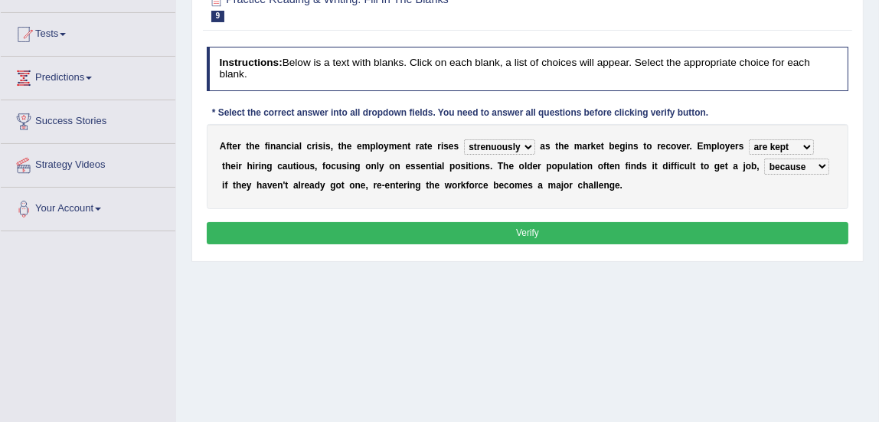
click at [769, 145] on select "keeping kept keep are kept" at bounding box center [781, 146] width 65 height 15
click at [749, 139] on select "keeping kept keep are kept" at bounding box center [781, 146] width 65 height 15
click at [770, 151] on select "keeping kept keep are kept" at bounding box center [781, 146] width 65 height 15
select select "kept"
click at [749, 139] on select "keeping kept keep are kept" at bounding box center [781, 146] width 65 height 15
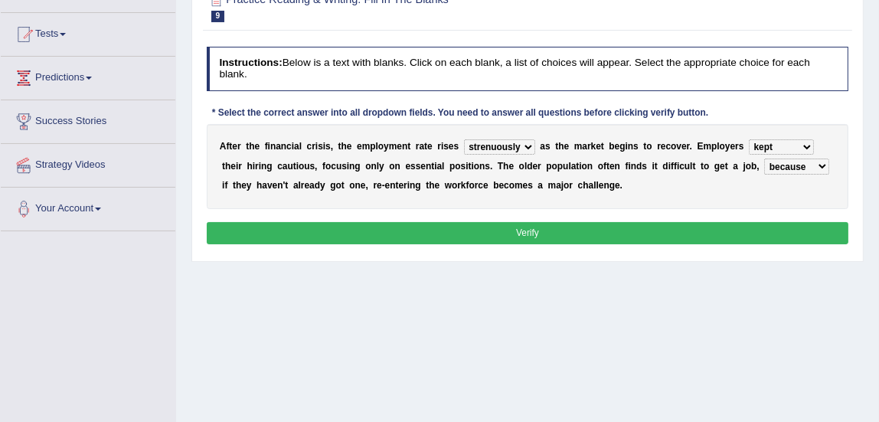
click at [699, 227] on button "Verify" at bounding box center [528, 233] width 642 height 22
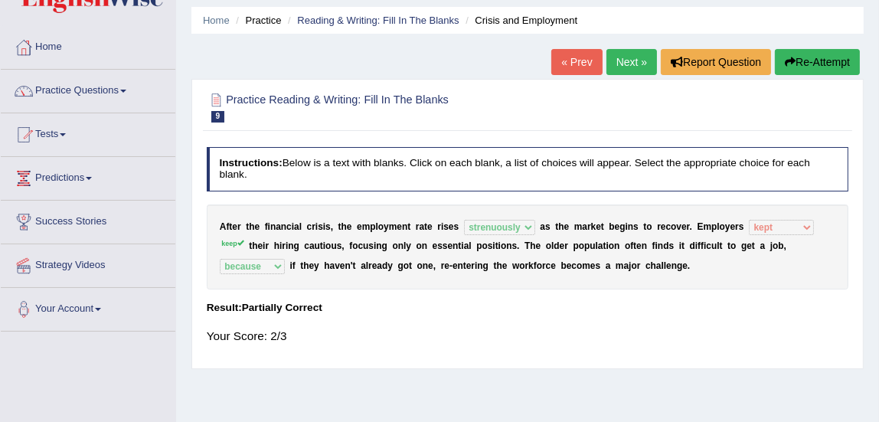
scroll to position [38, 0]
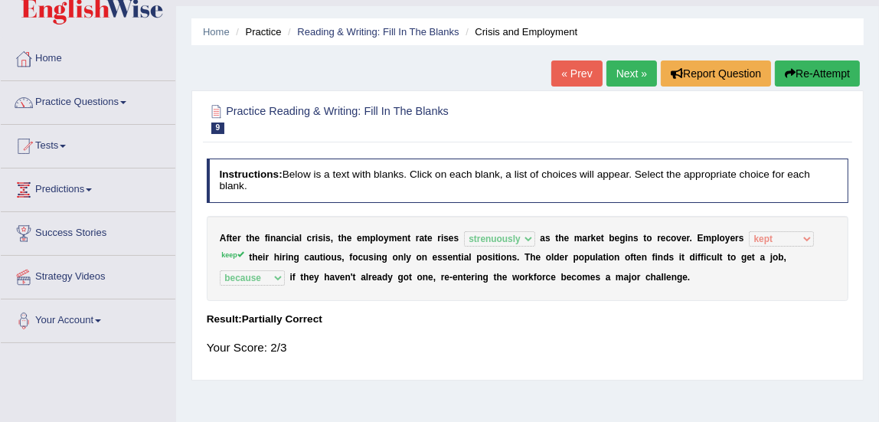
click at [614, 83] on link "Next »" at bounding box center [631, 73] width 51 height 26
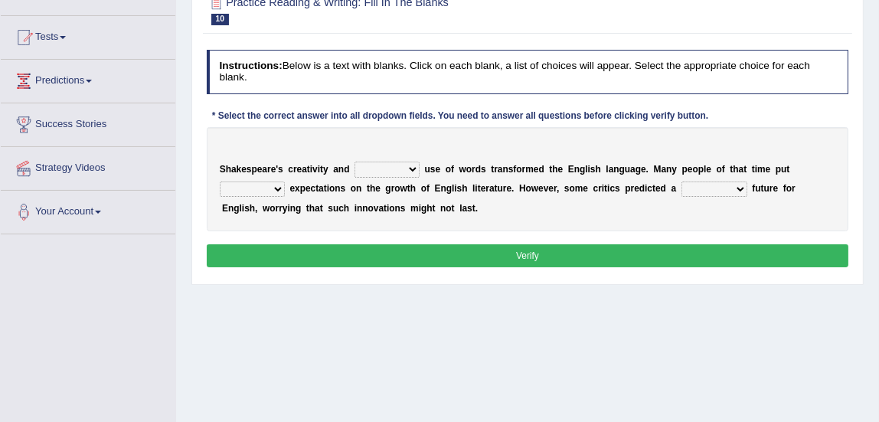
click at [370, 168] on select "idealized intensive fancied inventive" at bounding box center [386, 169] width 65 height 15
click at [265, 188] on select "wide much high more" at bounding box center [252, 188] width 65 height 15
click at [698, 189] on select "monetary promising irresistible daunting" at bounding box center [714, 188] width 66 height 15
click at [371, 165] on select "idealized intensive fancied inventive" at bounding box center [386, 169] width 65 height 15
select select "inventive"
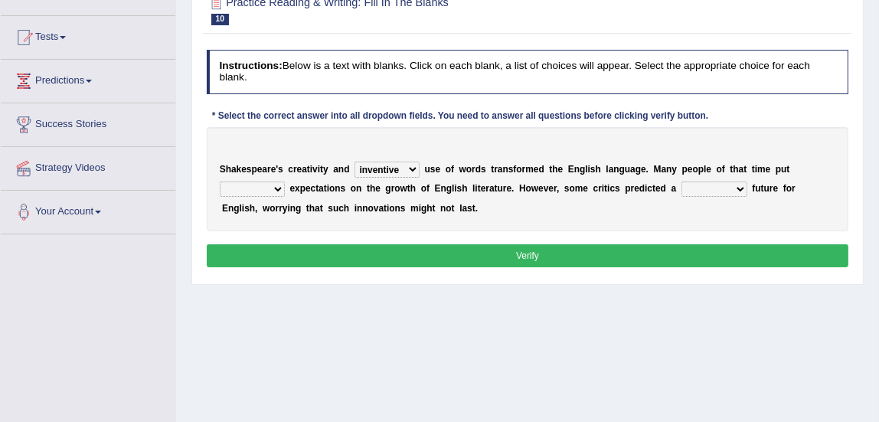
click at [354, 162] on select "idealized intensive fancied inventive" at bounding box center [386, 169] width 65 height 15
click at [258, 181] on select "wide much high more" at bounding box center [252, 188] width 65 height 15
select select "high"
click at [220, 181] on select "wide much high more" at bounding box center [252, 188] width 65 height 15
click at [730, 189] on select "monetary promising irresistible daunting" at bounding box center [714, 188] width 66 height 15
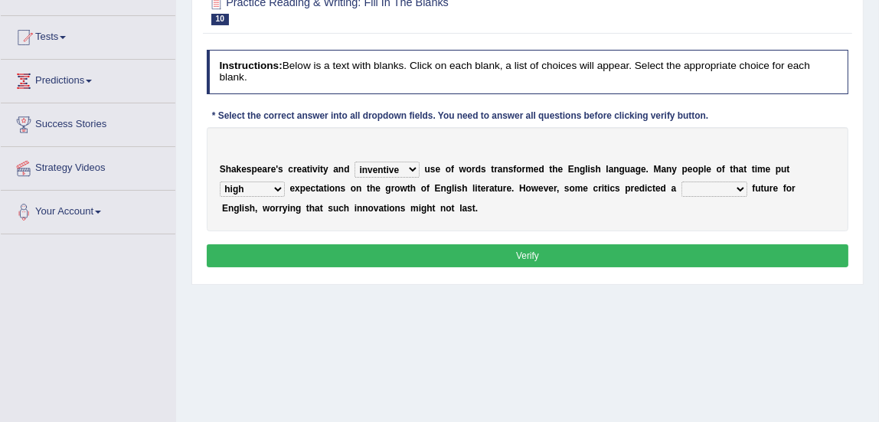
click at [699, 280] on div "Practice Reading & Writing: Fill In The Blanks 10 Shakespeare and English Instr…" at bounding box center [527, 133] width 672 height 303
click at [722, 186] on select "monetary promising irresistible daunting" at bounding box center [714, 188] width 66 height 15
select select "daunting"
click at [681, 181] on select "monetary promising irresistible daunting" at bounding box center [714, 188] width 66 height 15
click at [665, 245] on button "Verify" at bounding box center [528, 255] width 642 height 22
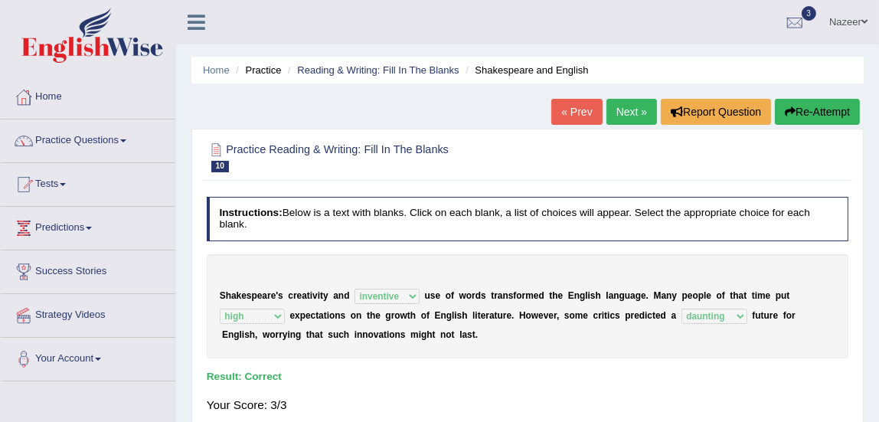
click at [629, 113] on link "Next »" at bounding box center [631, 112] width 51 height 26
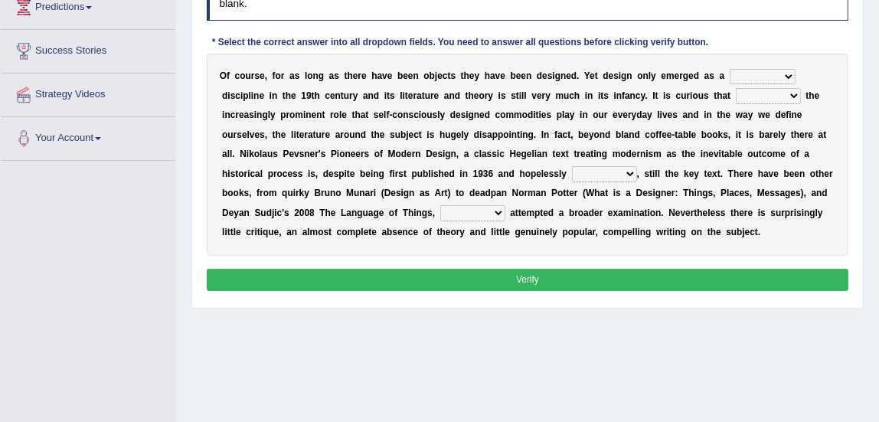
scroll to position [223, 0]
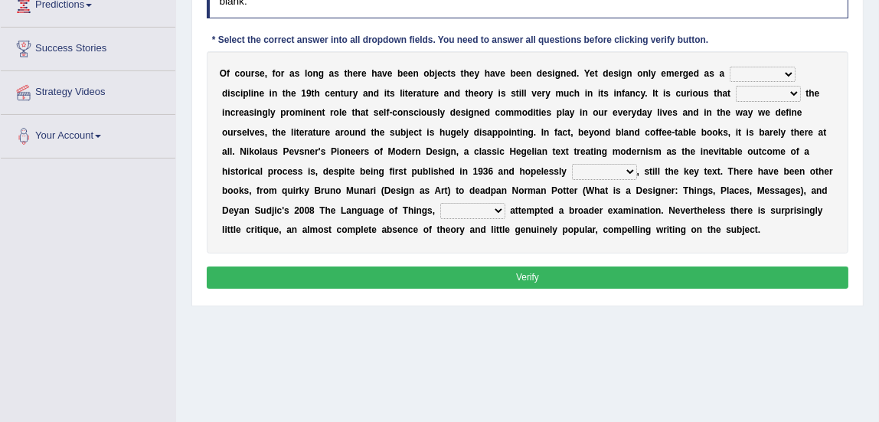
click at [769, 69] on select "bilateral ubiquitous foremost dedicated" at bounding box center [763, 74] width 66 height 15
click at [705, 326] on div "Home Practice Reading & Writing: Fill In The Blanks Design « Prev Next » Report…" at bounding box center [527, 160] width 703 height 766
click at [774, 93] on select "since despite within through" at bounding box center [768, 93] width 65 height 15
select select "despite"
click at [736, 86] on select "since despite within through" at bounding box center [768, 93] width 65 height 15
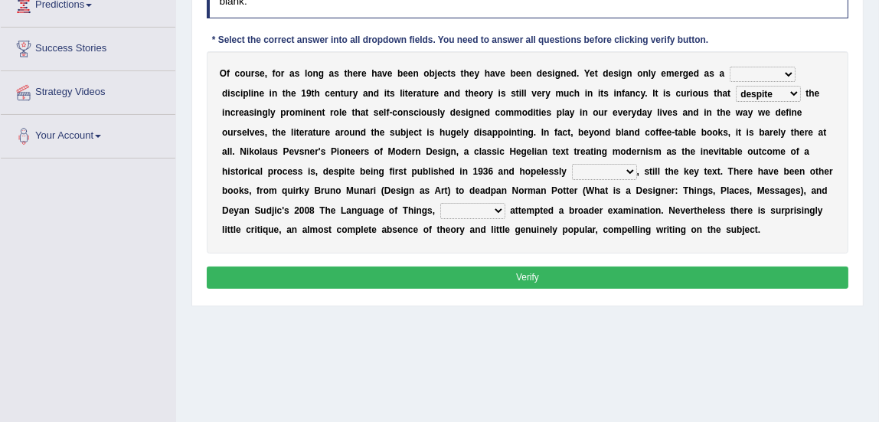
click at [783, 80] on select "bilateral ubiquitous foremost dedicated" at bounding box center [763, 74] width 66 height 15
click at [730, 67] on select "bilateral ubiquitous foremost dedicated" at bounding box center [763, 74] width 66 height 15
click at [777, 80] on select "bilateral ubiquitous foremost dedicated" at bounding box center [763, 74] width 66 height 15
select select "foremost"
click at [730, 67] on select "bilateral ubiquitous foremost dedicated" at bounding box center [763, 74] width 66 height 15
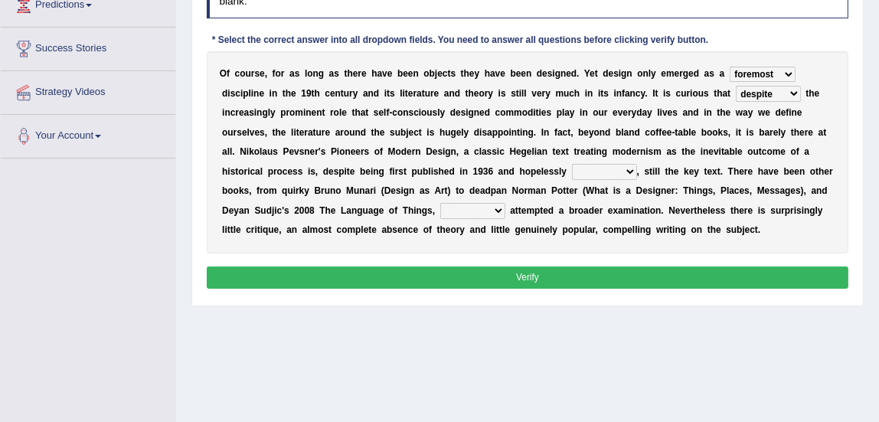
click at [598, 168] on select "dates dating date dated" at bounding box center [604, 171] width 65 height 15
select select "dated"
click at [572, 164] on select "dates dating date dated" at bounding box center [604, 171] width 65 height 15
click at [465, 214] on select "which then however as" at bounding box center [472, 210] width 65 height 15
select select "which"
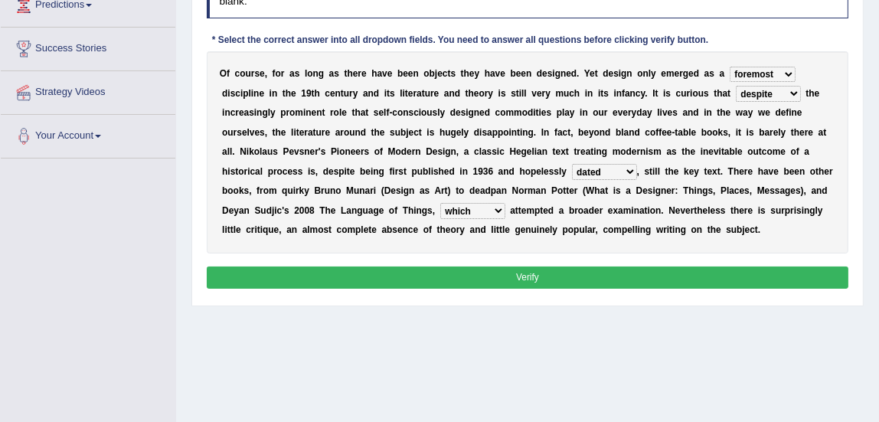
click at [440, 203] on select "which then however as" at bounding box center [472, 210] width 65 height 15
click at [520, 285] on button "Verify" at bounding box center [528, 277] width 642 height 22
